Goal: Task Accomplishment & Management: Manage account settings

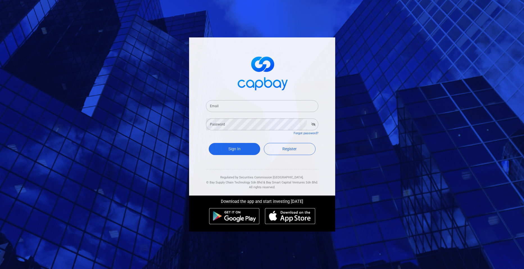
click at [224, 105] on input "Email" at bounding box center [262, 106] width 112 height 12
type input "[EMAIL_ADDRESS][DOMAIN_NAME]"
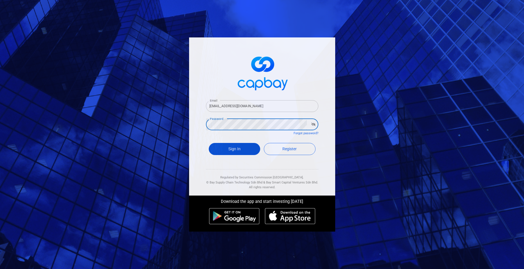
click at [245, 147] on button "Sign In" at bounding box center [235, 149] width 52 height 12
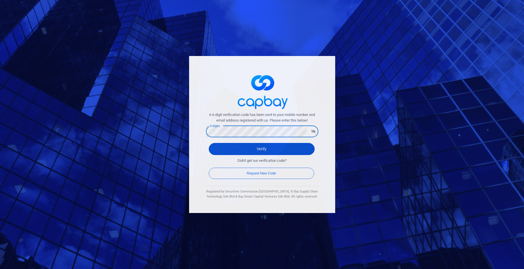
click at [247, 149] on button "Verify" at bounding box center [262, 149] width 106 height 12
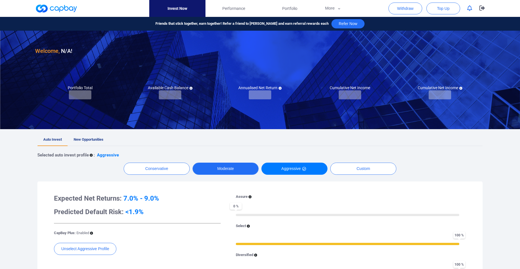
checkbox input "true"
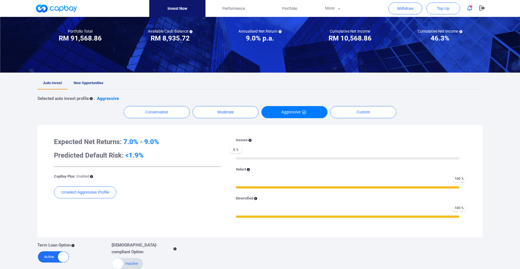
scroll to position [56, 0]
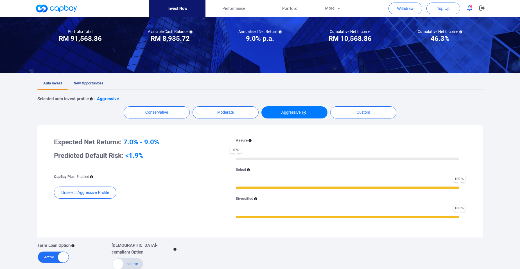
click at [94, 83] on span "New Opportunities" at bounding box center [89, 83] width 30 height 4
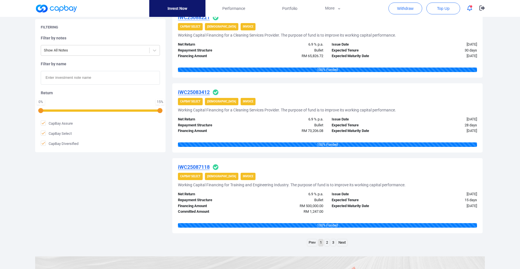
scroll to position [758, 0]
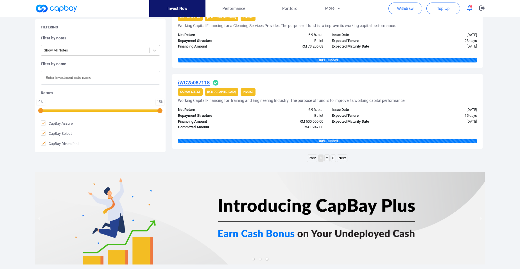
click at [328, 157] on link "2" at bounding box center [326, 157] width 5 height 7
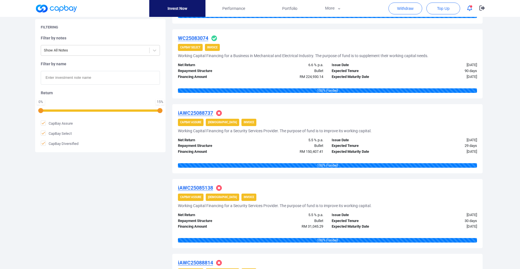
scroll to position [735, 0]
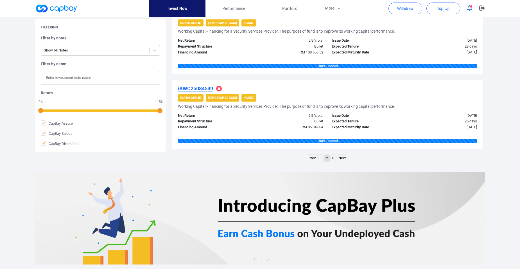
click at [320, 157] on link "1" at bounding box center [320, 157] width 5 height 7
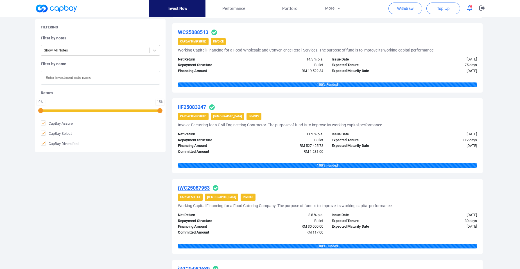
scroll to position [758, 0]
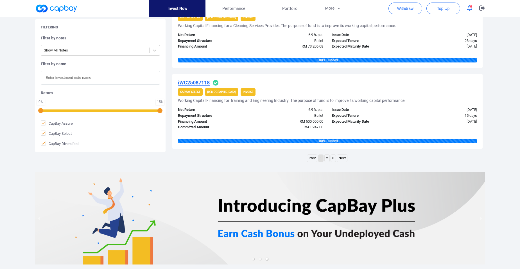
click at [327, 159] on link "2" at bounding box center [326, 157] width 5 height 7
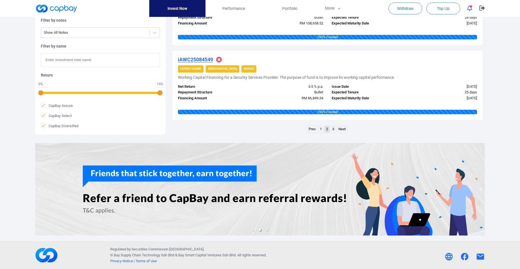
scroll to position [764, 0]
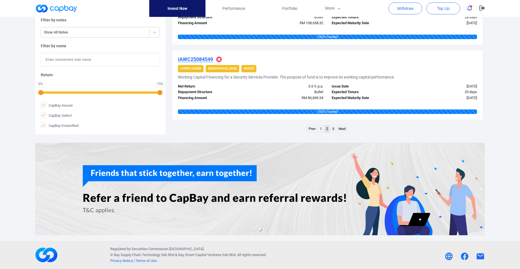
click at [331, 128] on link "3" at bounding box center [333, 128] width 5 height 7
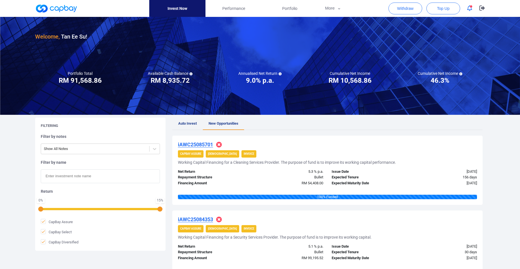
scroll to position [0, 0]
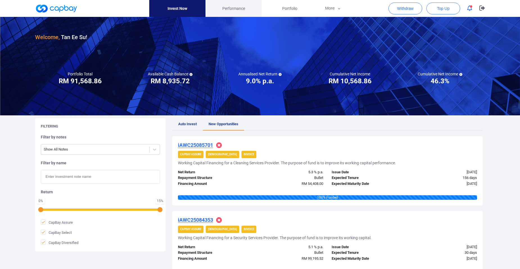
click at [237, 13] on link "Performance" at bounding box center [233, 8] width 56 height 17
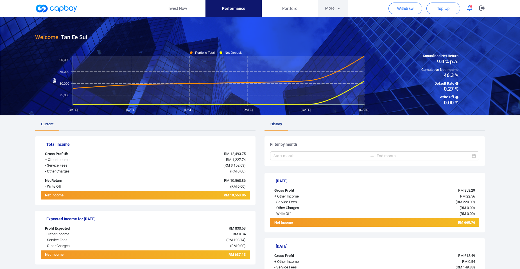
click at [337, 9] on icon "button" at bounding box center [339, 8] width 4 height 5
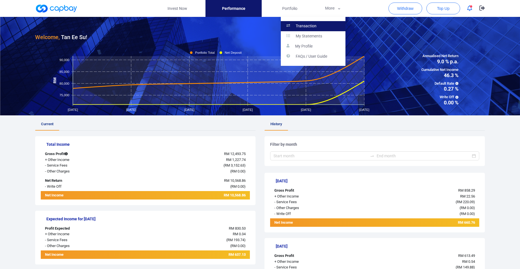
click at [326, 26] on link "Transaction" at bounding box center [313, 26] width 65 height 10
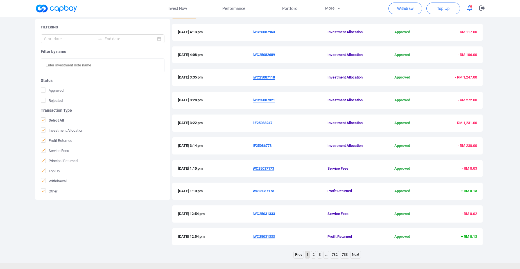
scroll to position [133, 0]
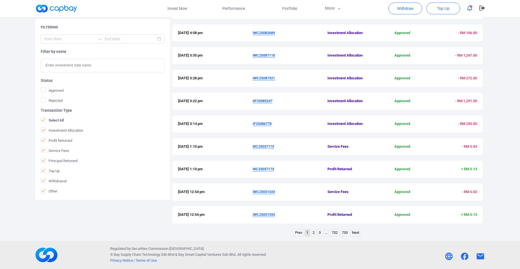
click at [312, 232] on link "2" at bounding box center [313, 232] width 5 height 7
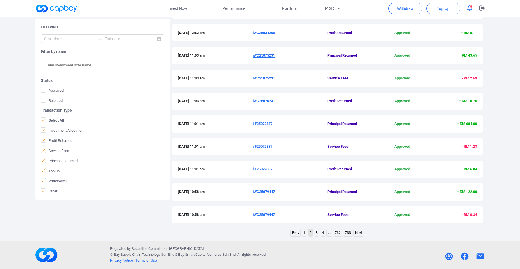
click at [317, 232] on link "3" at bounding box center [316, 232] width 5 height 7
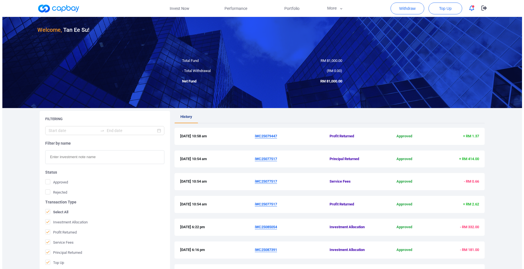
scroll to position [0, 0]
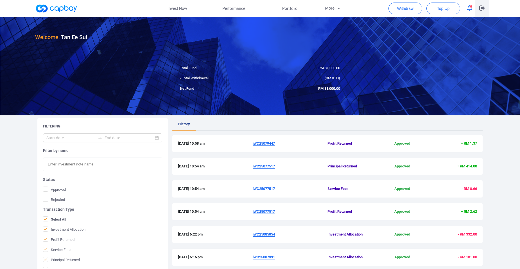
click at [480, 8] on icon "button" at bounding box center [482, 7] width 6 height 5
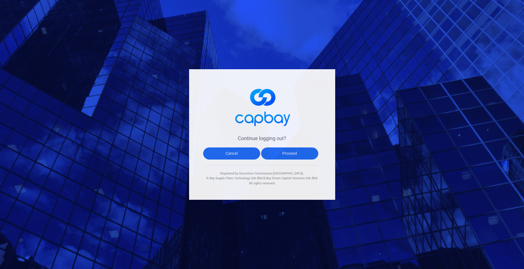
click at [291, 151] on button "Proceed" at bounding box center [289, 153] width 57 height 12
